Goal: Task Accomplishment & Management: Manage account settings

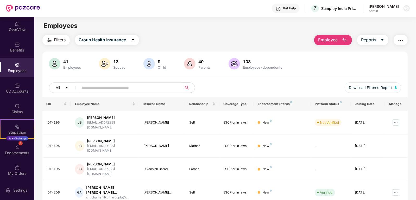
click at [408, 10] on img at bounding box center [407, 8] width 4 height 4
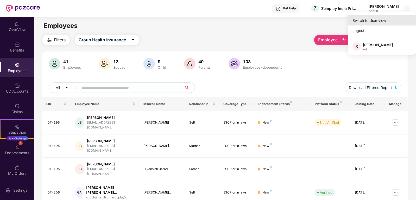
click at [376, 20] on div "Switch to User view" at bounding box center [382, 20] width 68 height 10
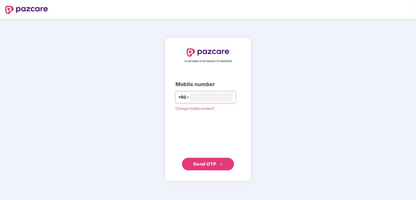
type input "**********"
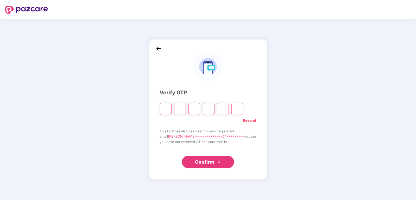
type input "*"
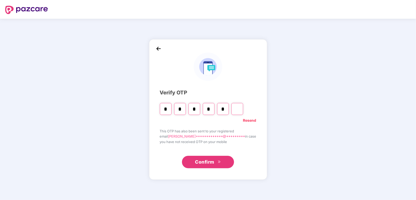
type input "*"
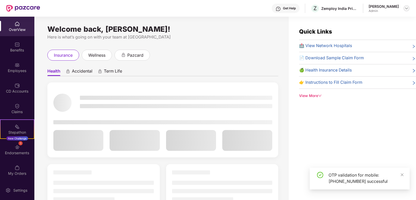
click at [409, 8] on img at bounding box center [407, 8] width 4 height 4
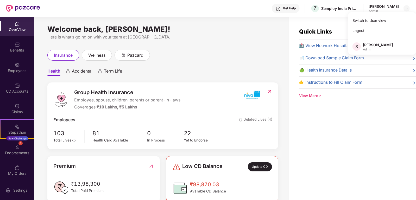
click at [254, 35] on div "Here is what’s going on with your team at [GEOGRAPHIC_DATA]" at bounding box center [162, 37] width 231 height 7
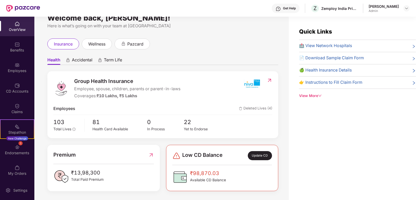
click at [368, 21] on div "Quick Links 🏥 View Network Hospitals 📄 Download Sample Claim Form 🍏 Health Insu…" at bounding box center [352, 117] width 127 height 200
click at [407, 9] on img at bounding box center [407, 8] width 4 height 4
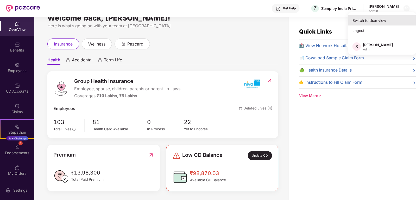
click at [374, 23] on div "Switch to User view" at bounding box center [382, 20] width 68 height 10
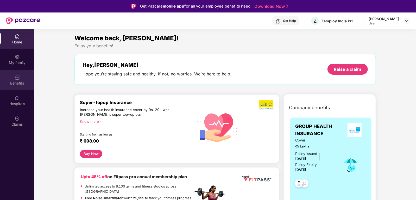
click at [18, 80] on div "Benefits" at bounding box center [17, 80] width 34 height 20
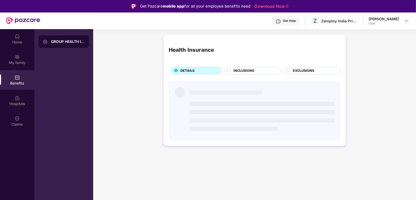
click at [66, 41] on div "GROUP HEALTH INSURANCE" at bounding box center [68, 41] width 34 height 5
